Goal: Task Accomplishment & Management: Use online tool/utility

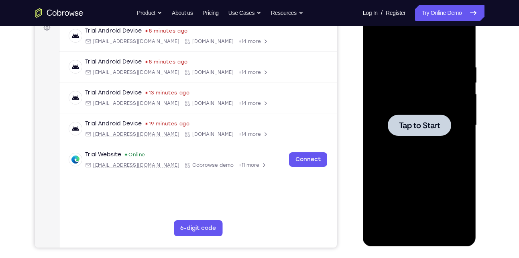
click at [397, 97] on div at bounding box center [419, 125] width 101 height 225
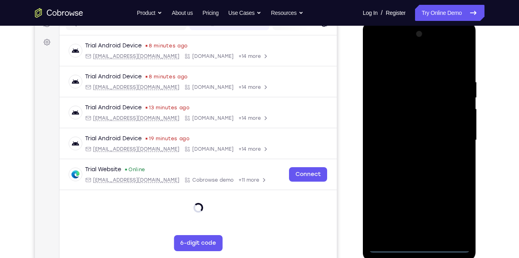
scroll to position [111, 0]
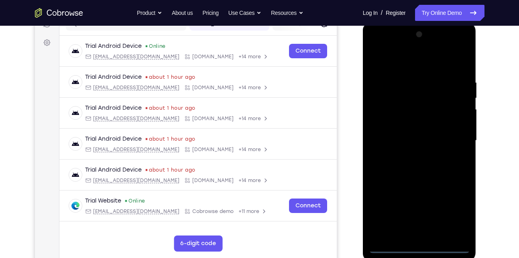
click at [416, 245] on div at bounding box center [419, 140] width 101 height 225
click at [456, 214] on div at bounding box center [419, 140] width 101 height 225
click at [393, 67] on div at bounding box center [419, 140] width 101 height 225
click at [453, 137] on div at bounding box center [419, 140] width 101 height 225
click at [413, 153] on div at bounding box center [419, 140] width 101 height 225
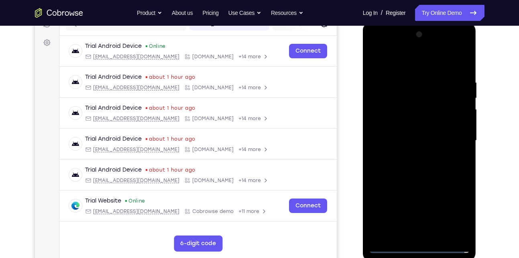
click at [392, 134] on div at bounding box center [419, 140] width 101 height 225
click at [390, 124] on div at bounding box center [419, 140] width 101 height 225
click at [406, 138] on div at bounding box center [419, 140] width 101 height 225
click at [415, 164] on div at bounding box center [419, 140] width 101 height 225
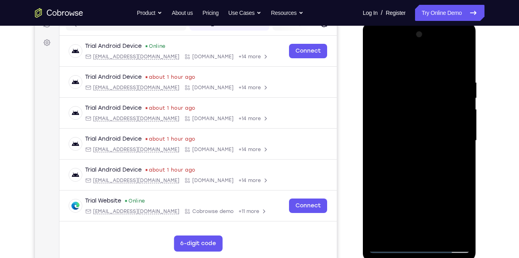
click at [408, 232] on div at bounding box center [419, 140] width 101 height 225
click at [463, 154] on div at bounding box center [419, 140] width 101 height 225
click at [423, 231] on div at bounding box center [419, 140] width 101 height 225
click at [462, 78] on div at bounding box center [419, 140] width 101 height 225
click at [388, 243] on div at bounding box center [419, 140] width 101 height 225
